Goal: Information Seeking & Learning: Learn about a topic

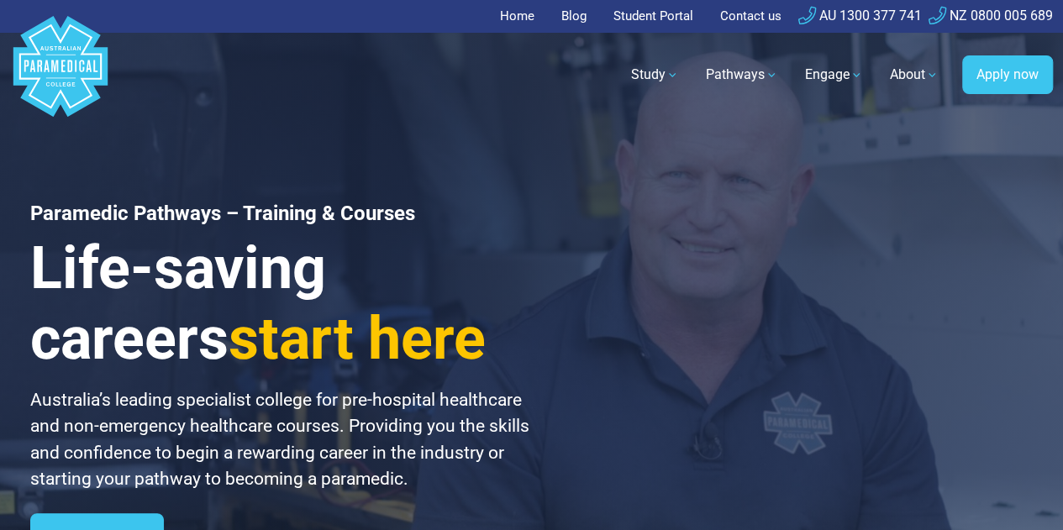
click at [658, 26] on link "Student Portal" at bounding box center [653, 16] width 100 height 33
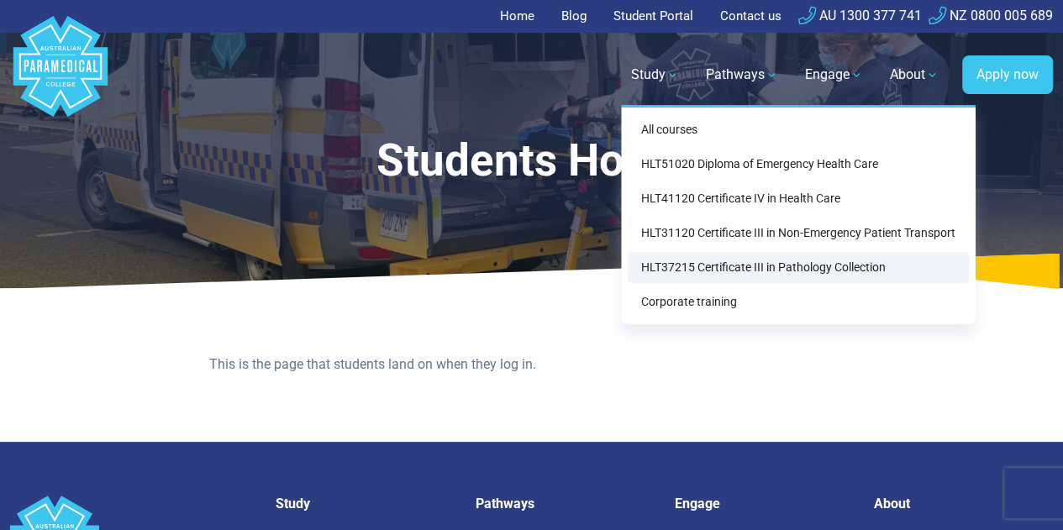
click at [688, 270] on link "HLT37215 Certificate III in Pathology Collection" at bounding box center [798, 267] width 341 height 31
